Goal: Task Accomplishment & Management: Manage account settings

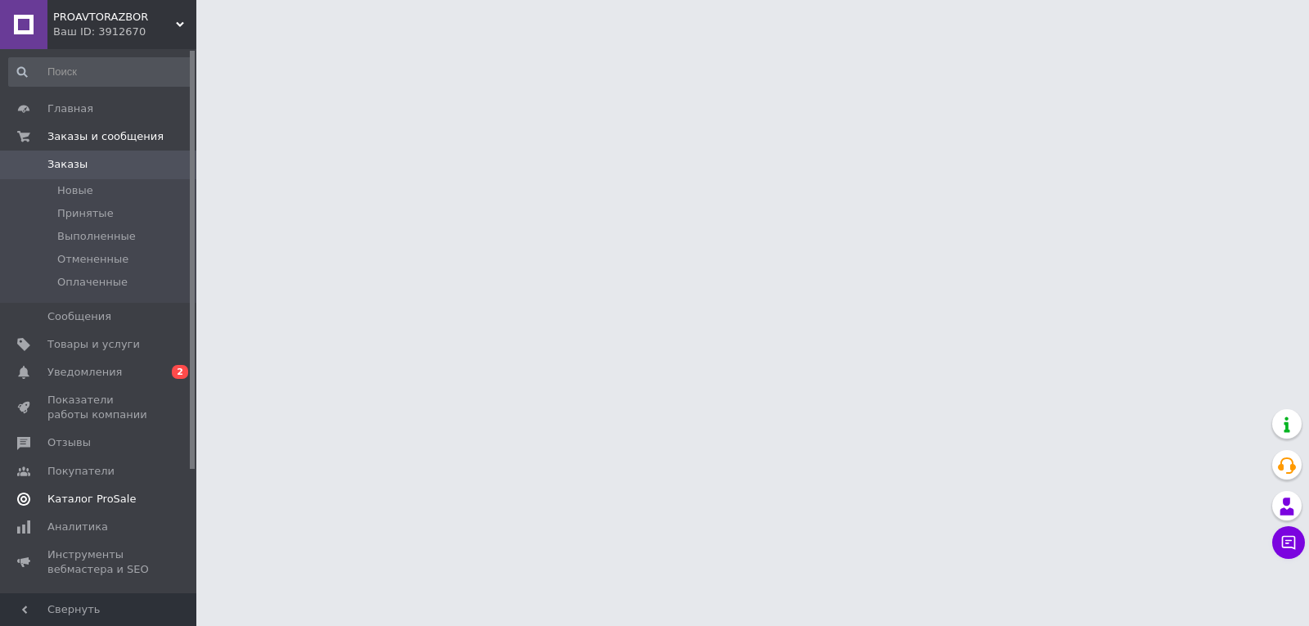
click at [97, 496] on span "Каталог ProSale" at bounding box center [91, 499] width 88 height 15
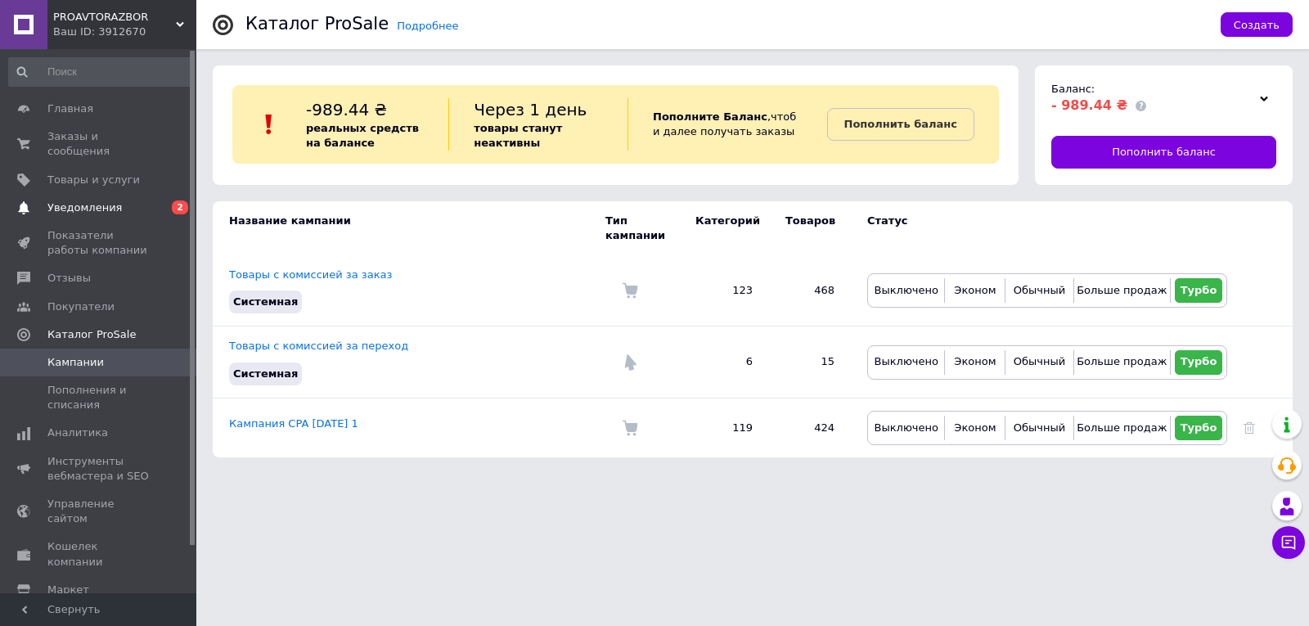
click at [104, 200] on span "Уведомления" at bounding box center [84, 207] width 74 height 15
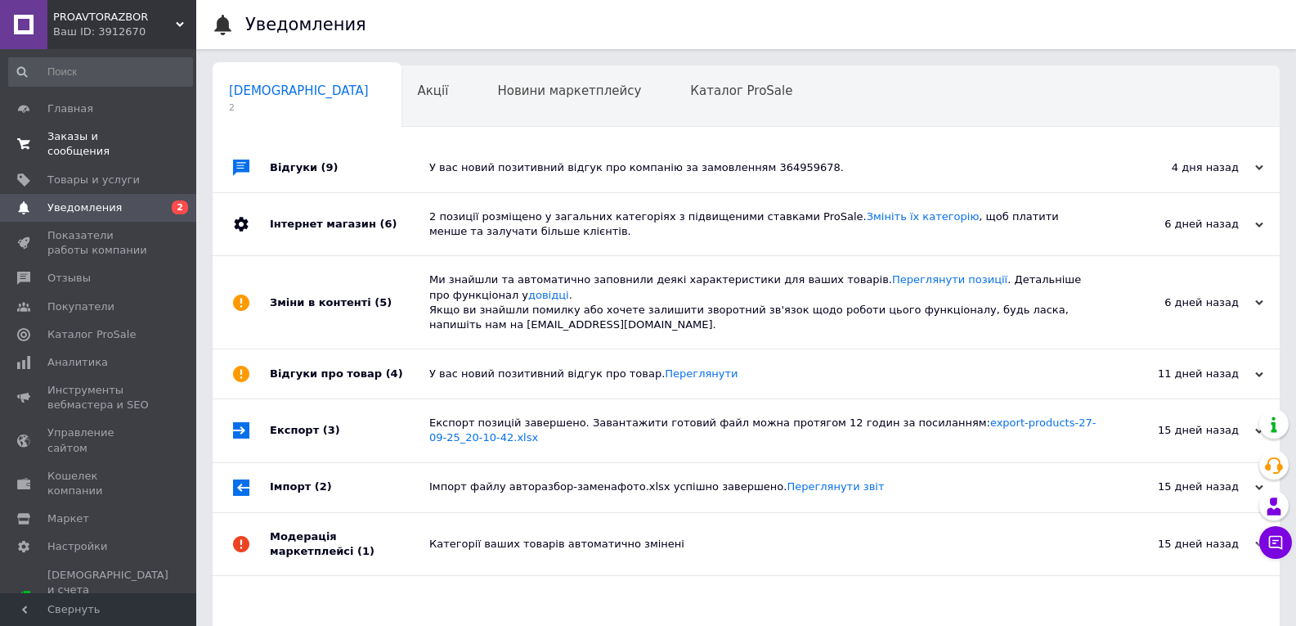
click at [108, 136] on span "Заказы и сообщения" at bounding box center [99, 143] width 104 height 29
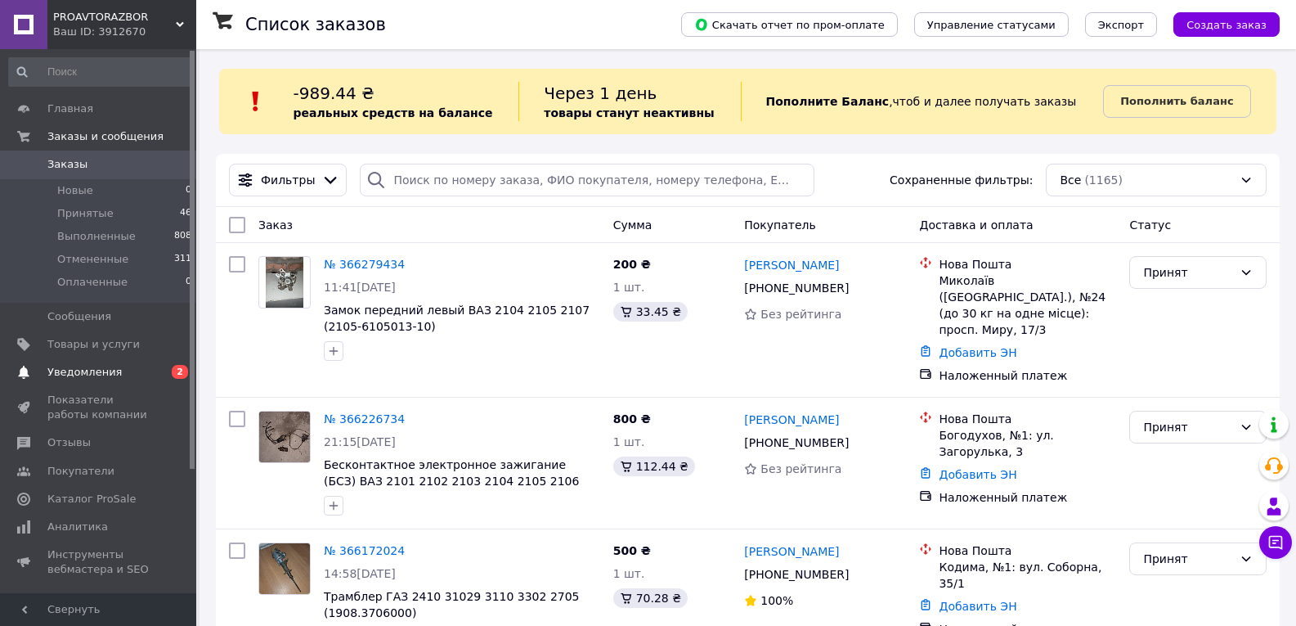
click at [115, 363] on link "Уведомления 0 2" at bounding box center [100, 372] width 201 height 28
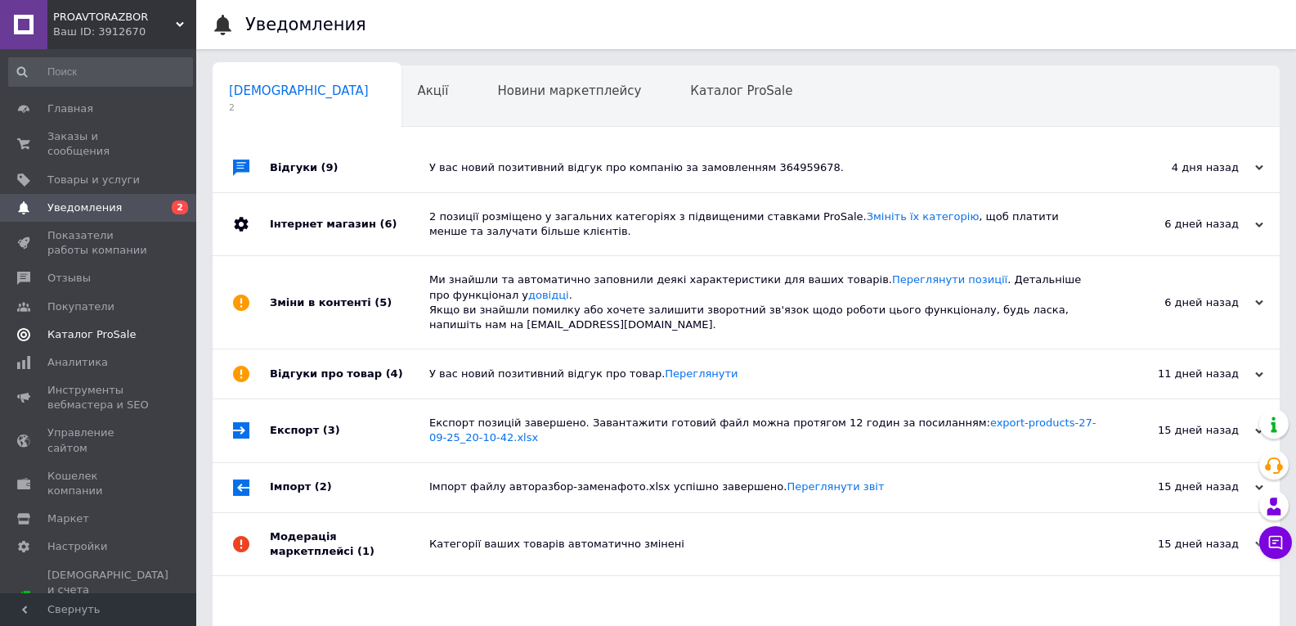
click at [91, 327] on span "Каталог ProSale" at bounding box center [91, 334] width 88 height 15
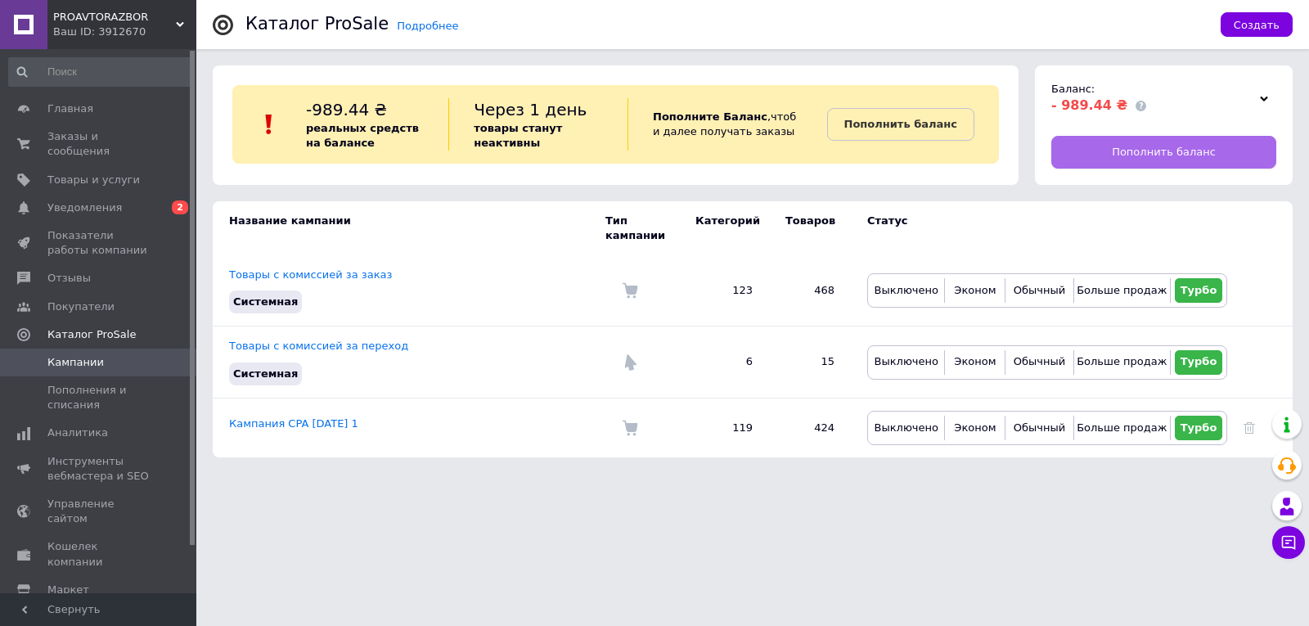
click at [1202, 151] on span "Пополнить баланс" at bounding box center [1163, 152] width 104 height 15
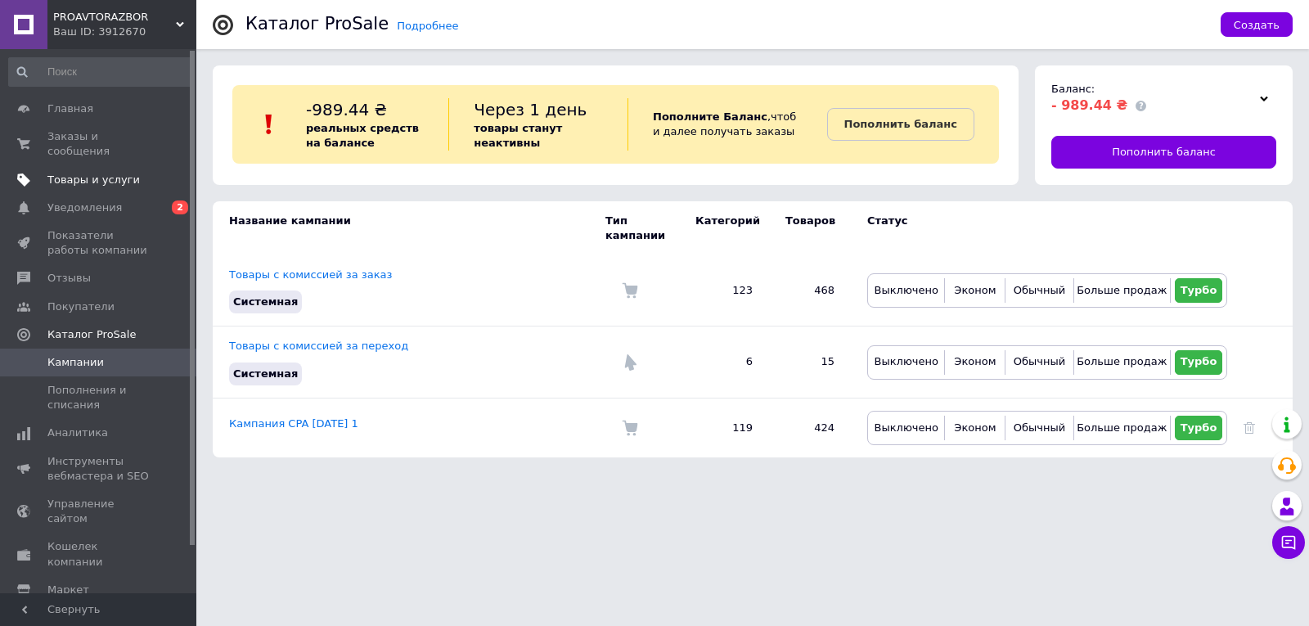
click at [71, 173] on span "Товары и услуги" at bounding box center [93, 180] width 92 height 15
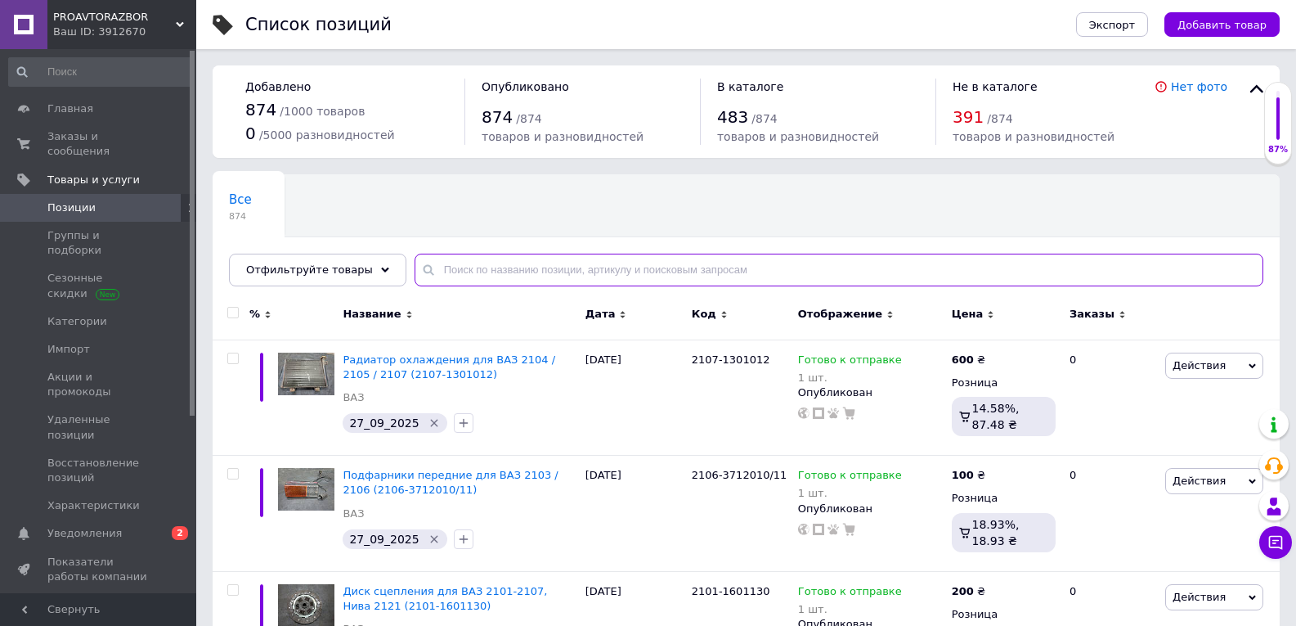
click at [496, 267] on input "text" at bounding box center [839, 270] width 849 height 33
type input "баллон"
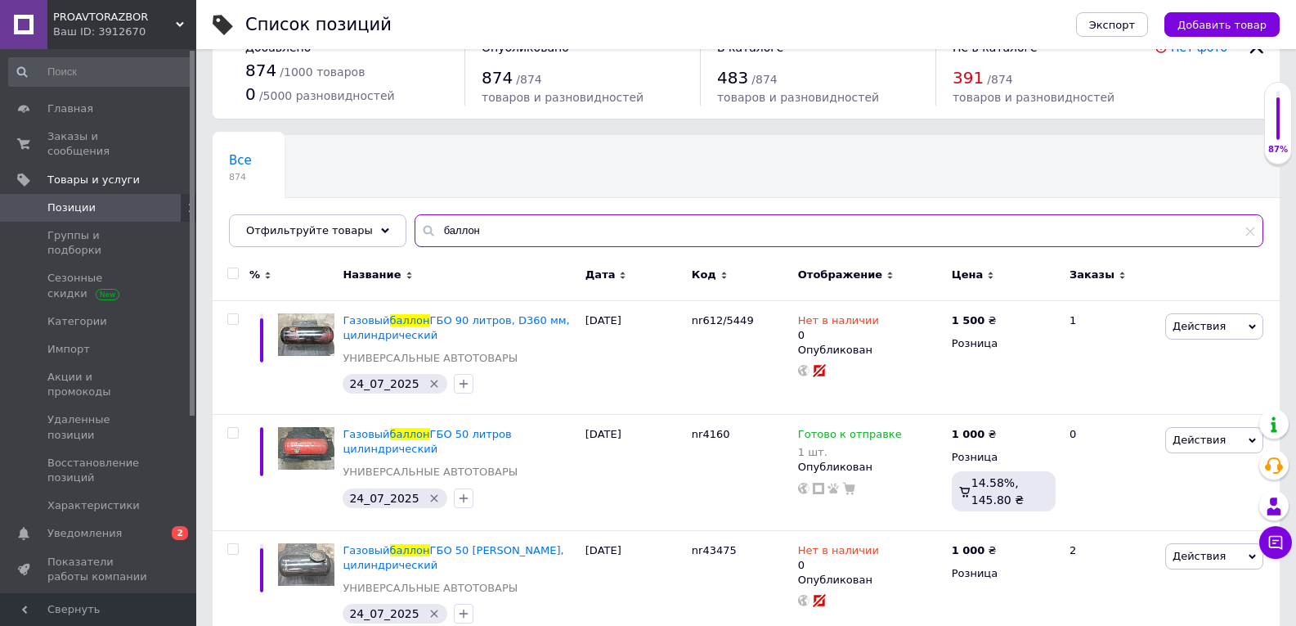
scroll to position [74, 0]
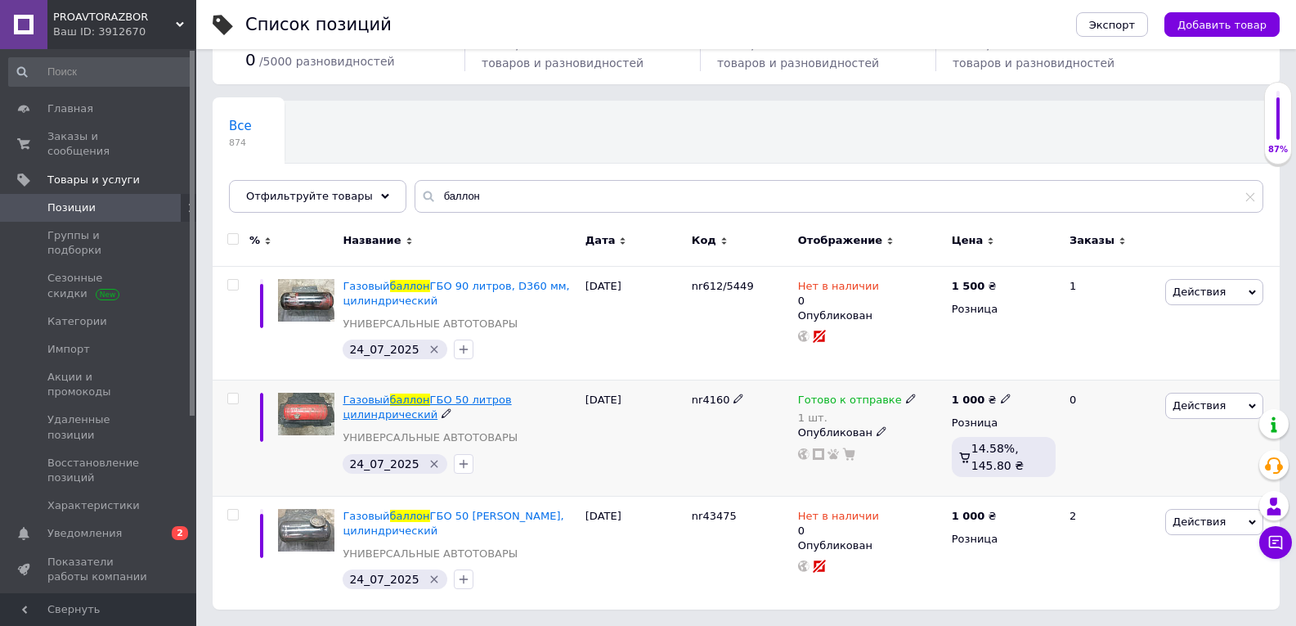
click at [372, 400] on span "Газовый" at bounding box center [366, 399] width 47 height 12
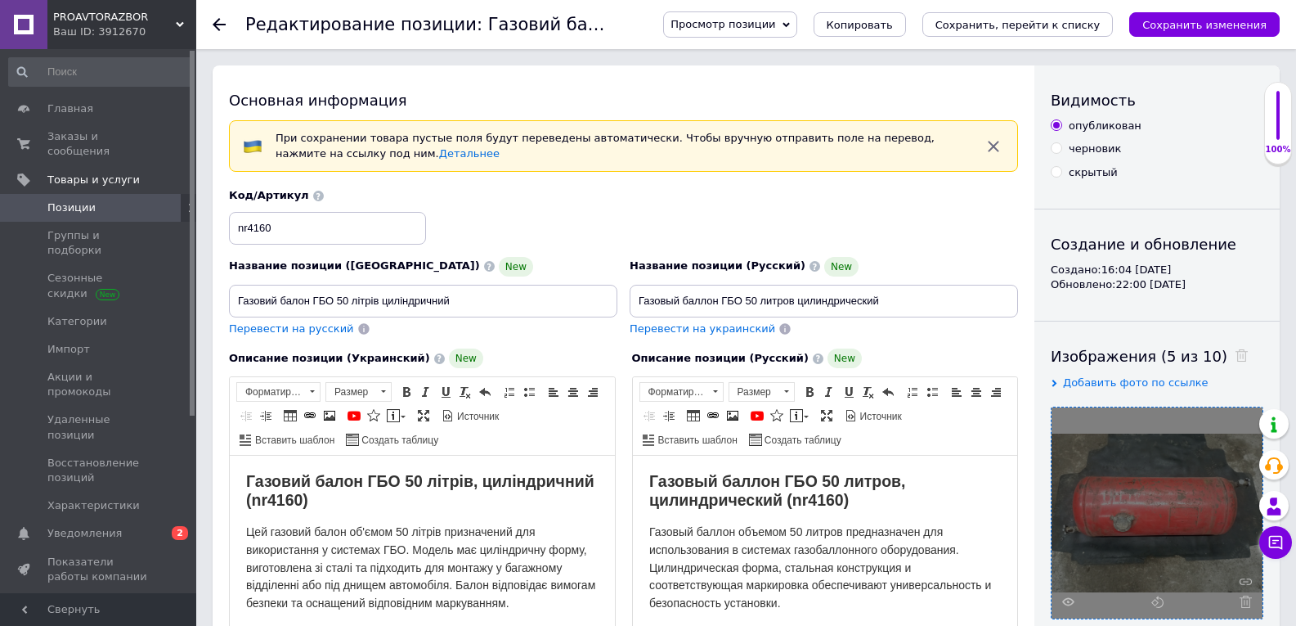
click at [1134, 500] on div at bounding box center [1157, 512] width 211 height 211
click at [1066, 601] on icon at bounding box center [1068, 601] width 12 height 12
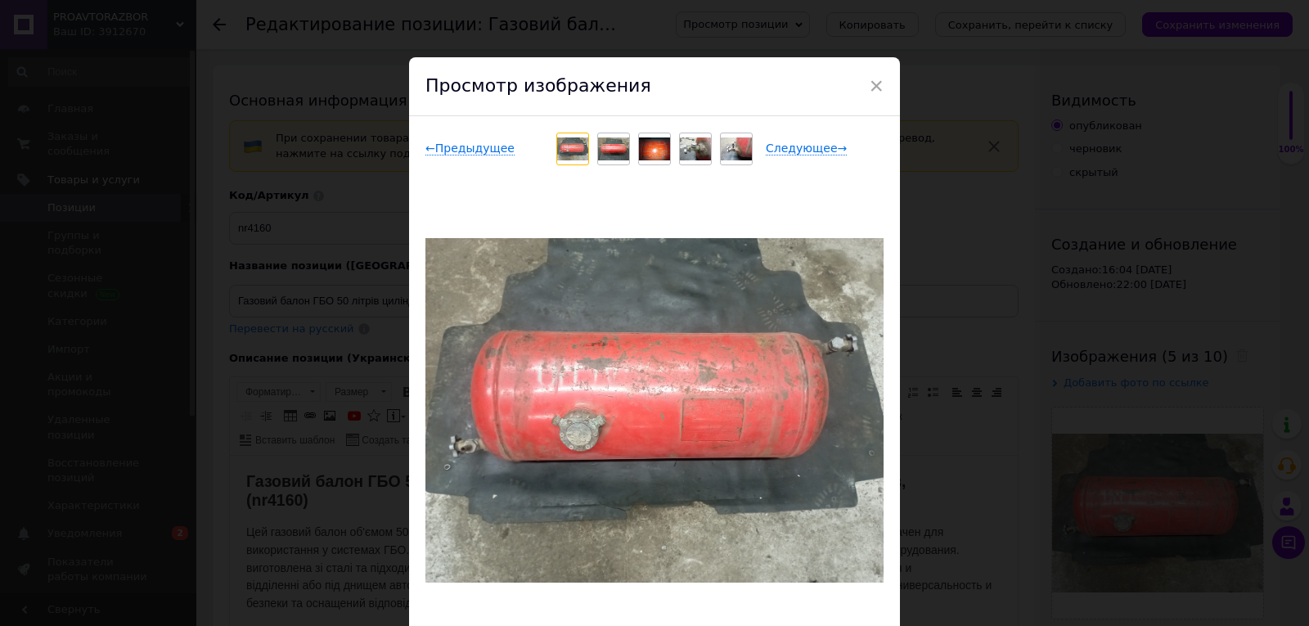
drag, startPoint x: 590, startPoint y: 399, endPoint x: 690, endPoint y: 293, distance: 146.4
click at [690, 293] on img at bounding box center [654, 410] width 458 height 344
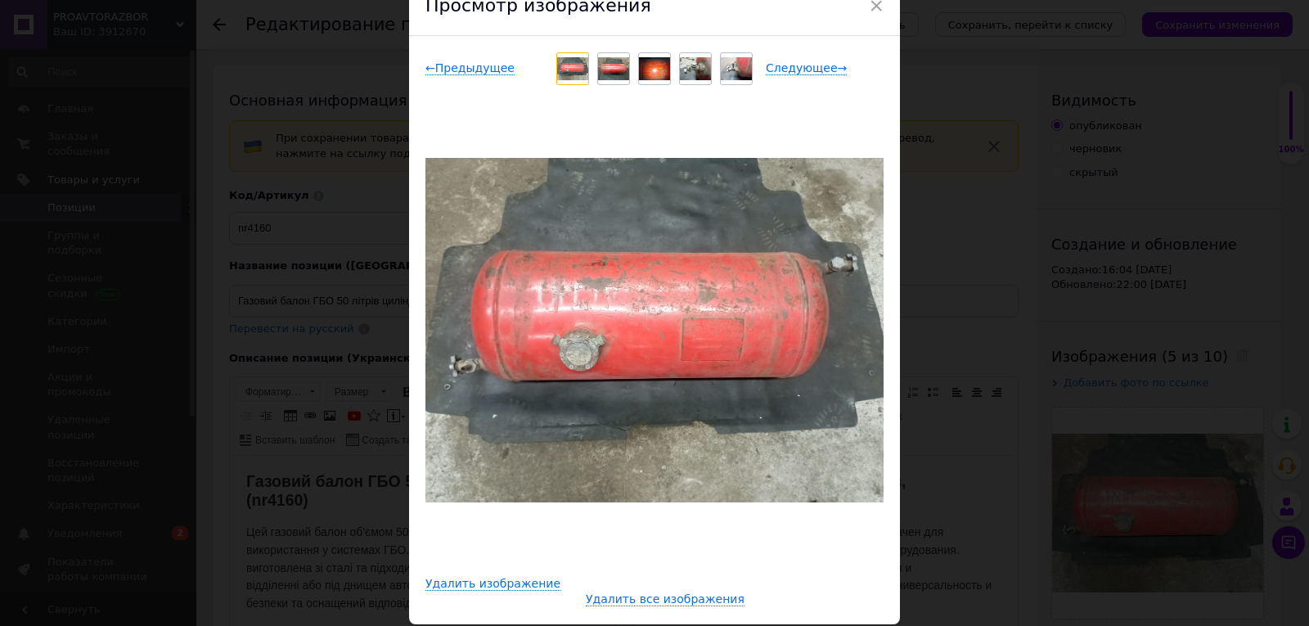
scroll to position [54, 0]
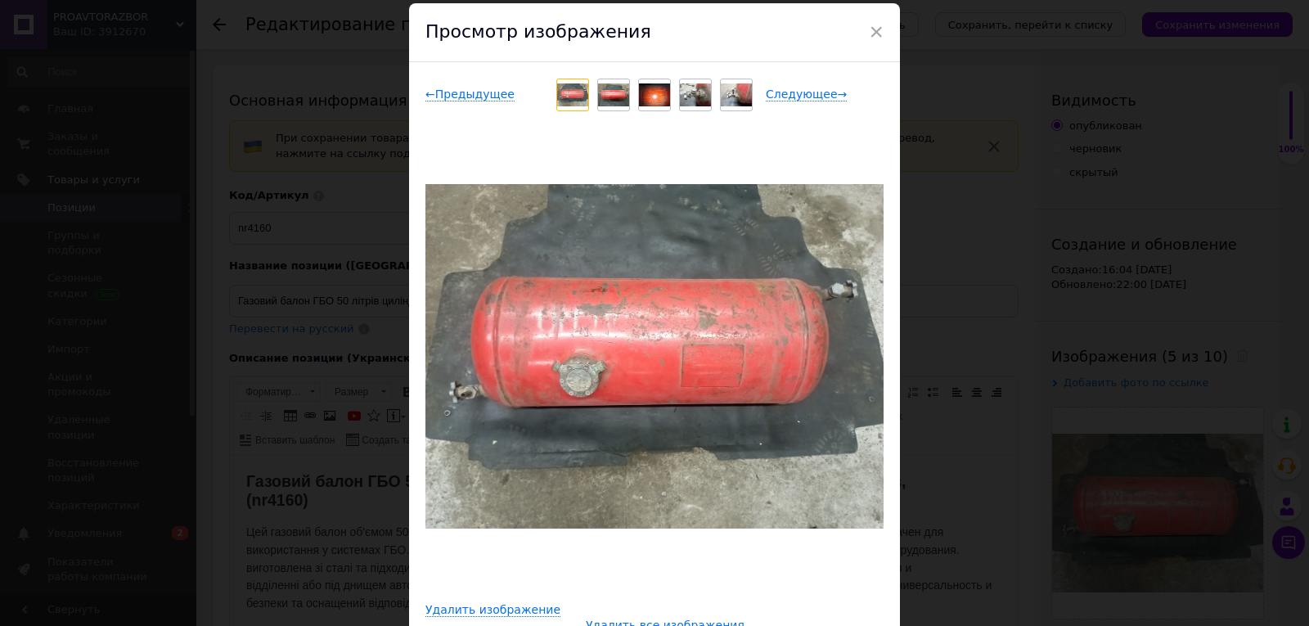
click at [610, 96] on img at bounding box center [613, 95] width 31 height 24
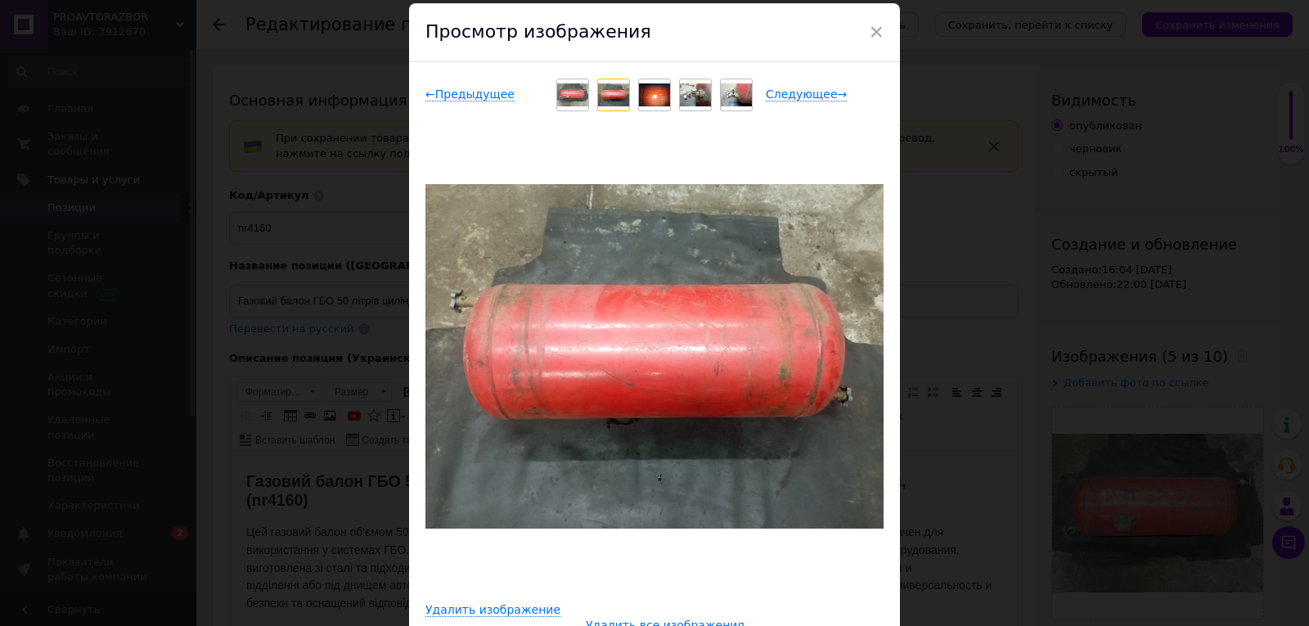
click at [655, 93] on img at bounding box center [654, 95] width 31 height 24
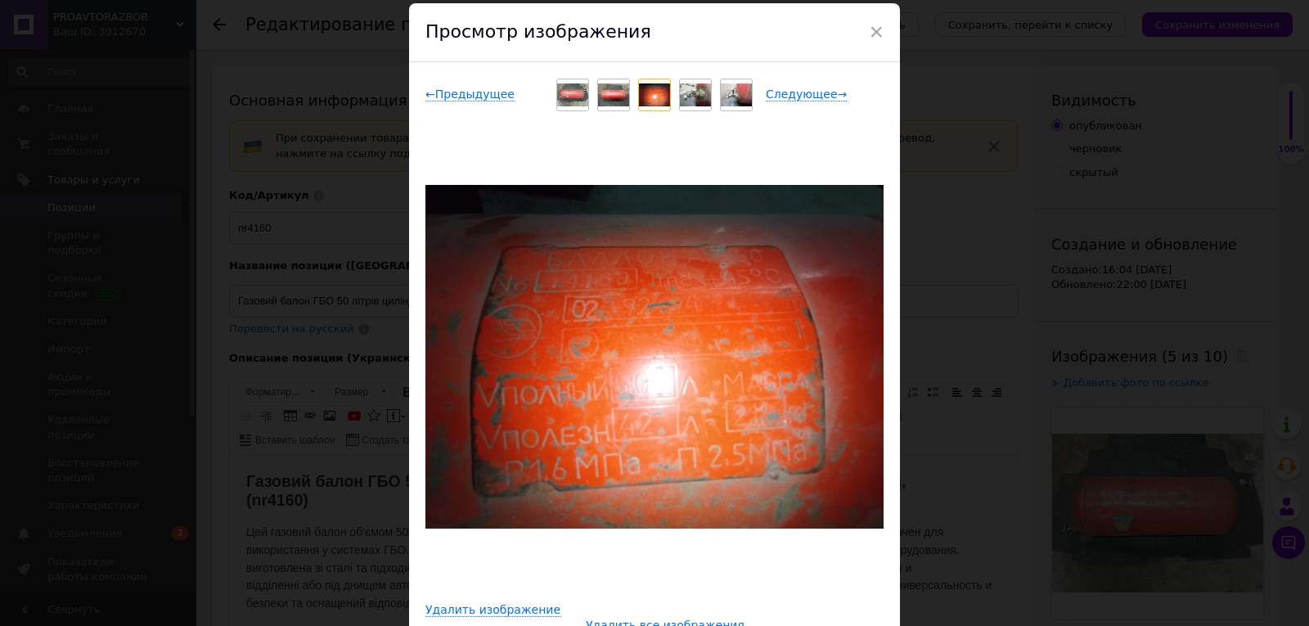
click at [573, 96] on img at bounding box center [572, 95] width 31 height 24
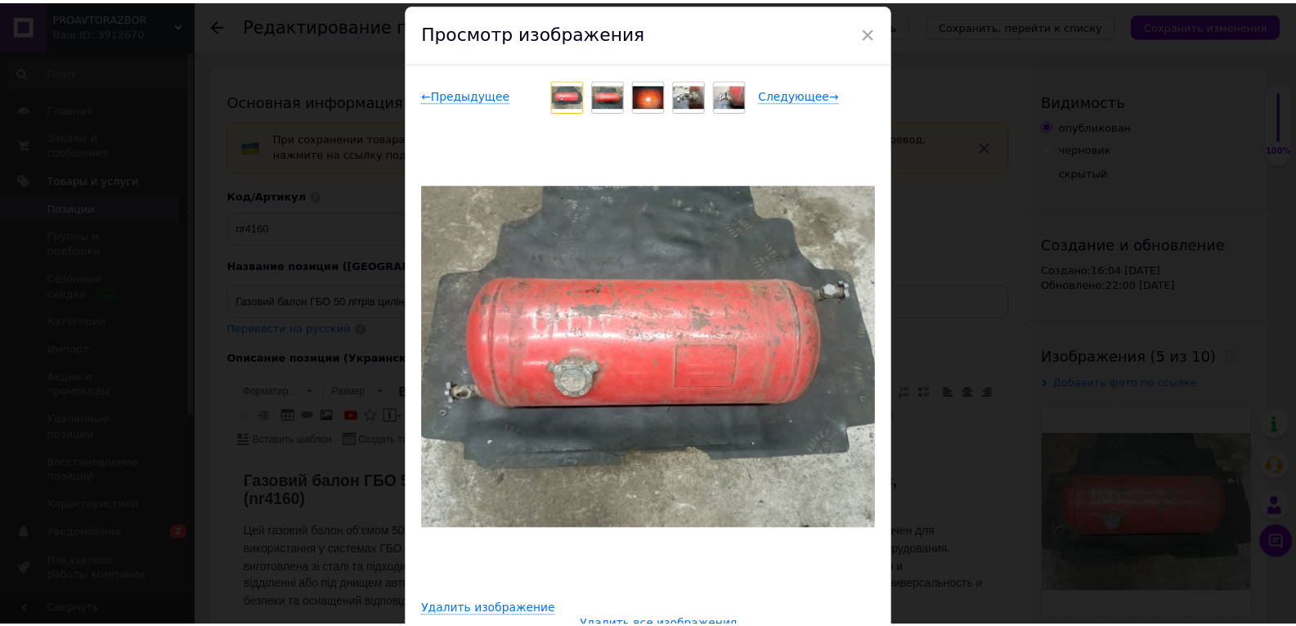
scroll to position [0, 0]
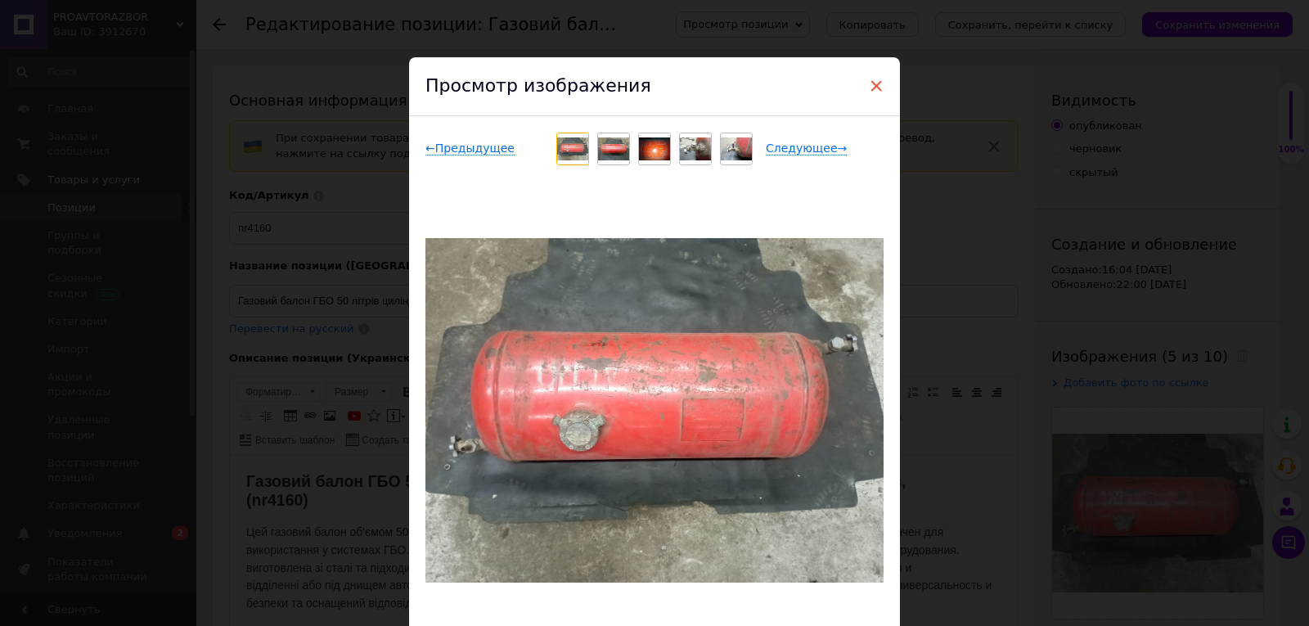
drag, startPoint x: 878, startPoint y: 84, endPoint x: 838, endPoint y: 83, distance: 40.1
click at [878, 84] on span "×" at bounding box center [876, 86] width 15 height 28
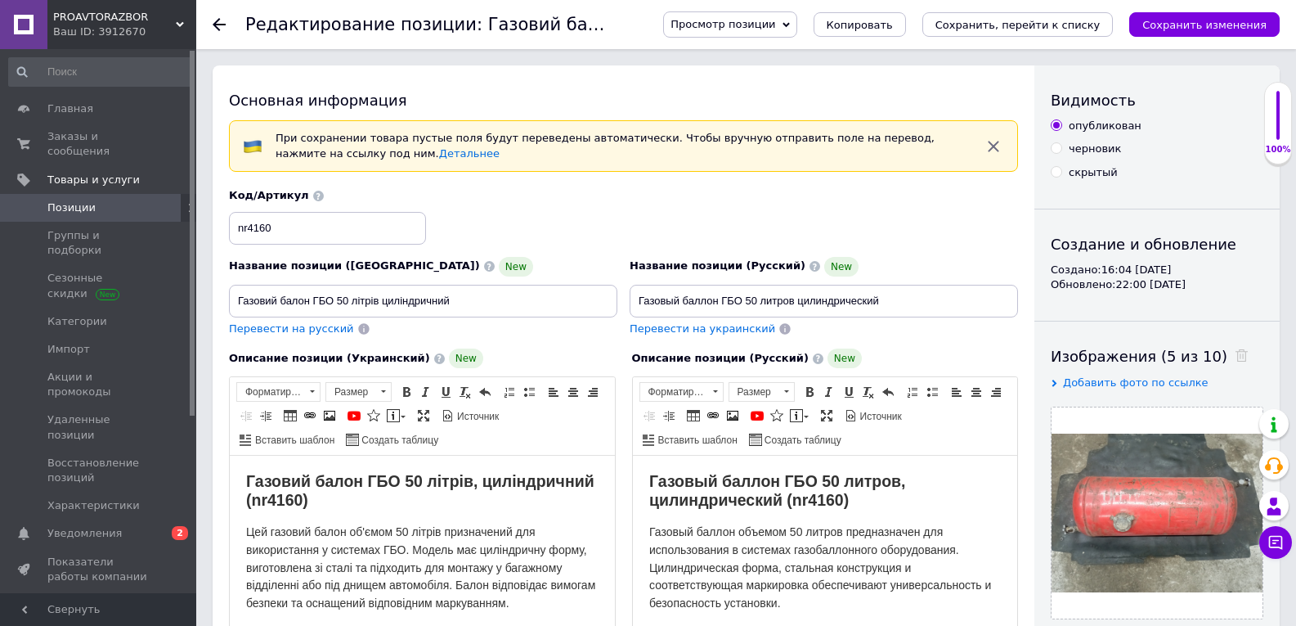
click at [229, 21] on div at bounding box center [229, 24] width 33 height 49
click at [218, 25] on use at bounding box center [219, 24] width 13 height 13
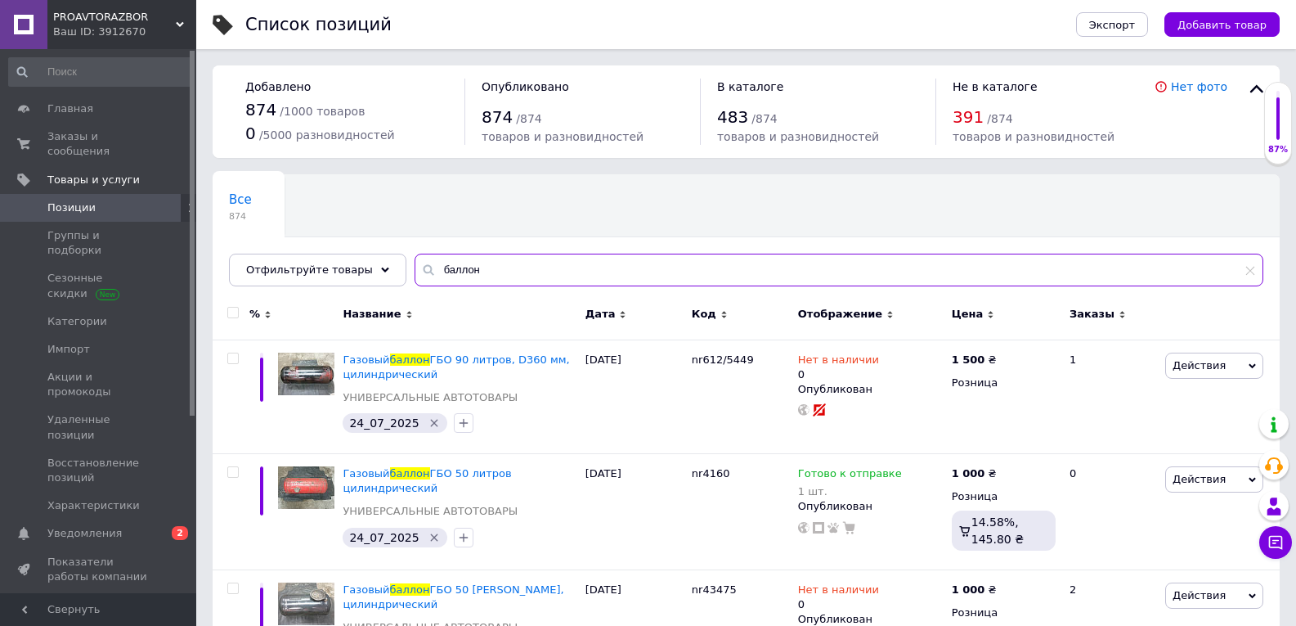
click at [523, 265] on input "баллон" at bounding box center [839, 270] width 849 height 33
type input "радиатор ваз"
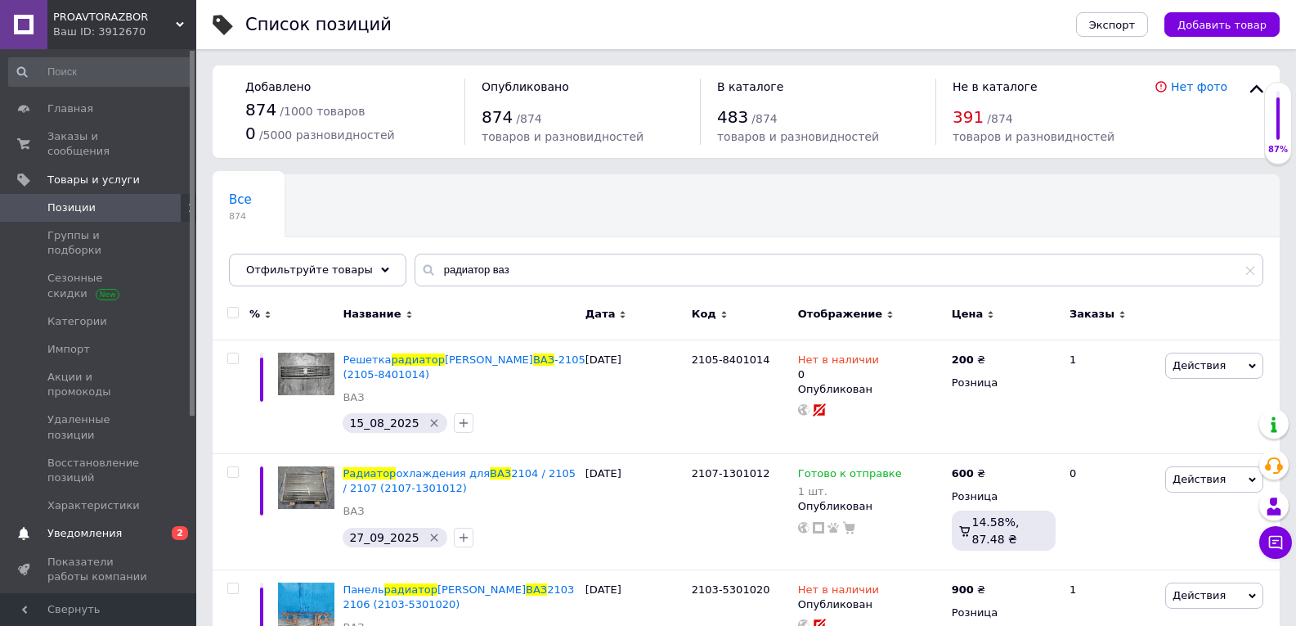
click at [134, 526] on span "Уведомления" at bounding box center [99, 533] width 104 height 15
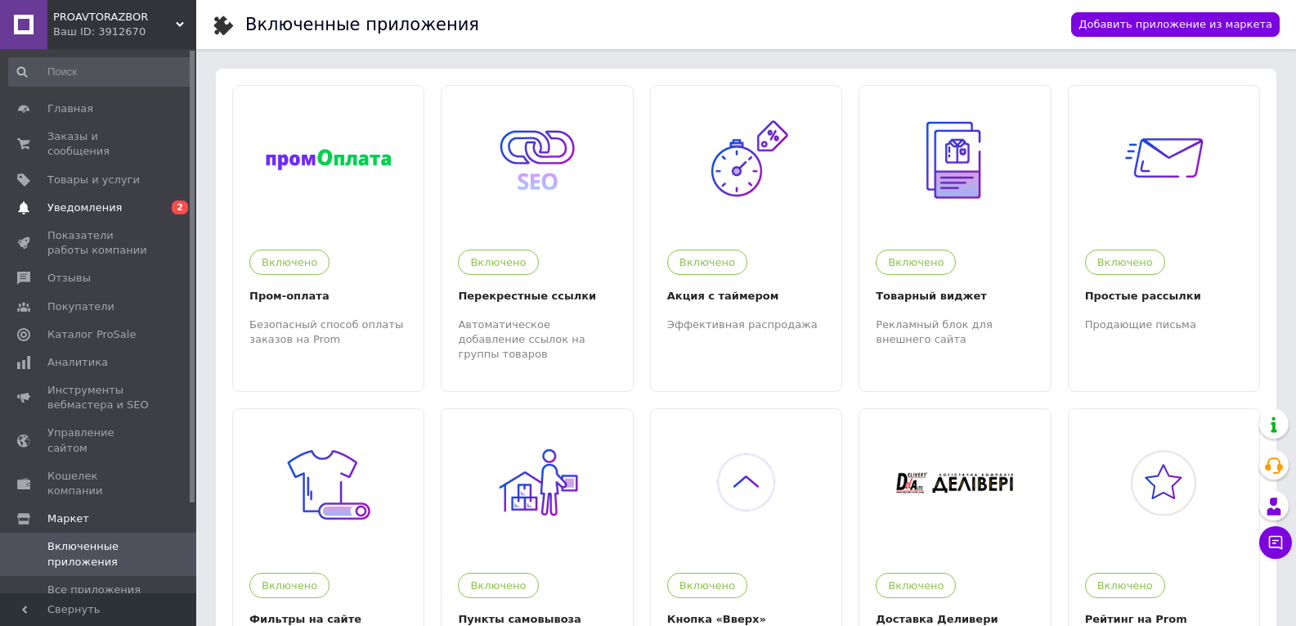
click at [146, 194] on link "Уведомления 0 2" at bounding box center [100, 208] width 201 height 28
